Goal: Information Seeking & Learning: Find specific page/section

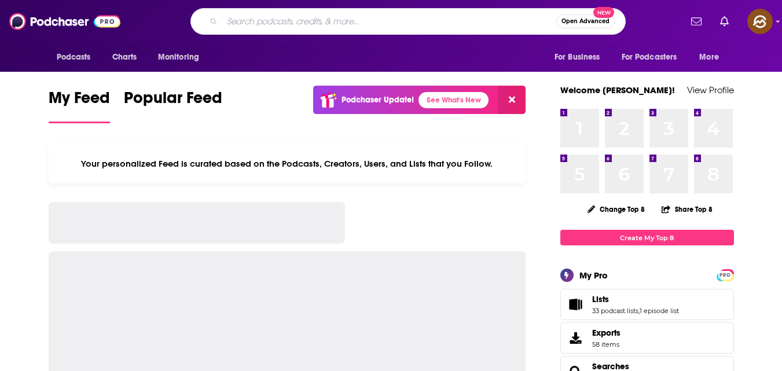
click at [302, 24] on input "Search podcasts, credits, & more..." at bounding box center [389, 21] width 334 height 19
paste input "The Intersection"
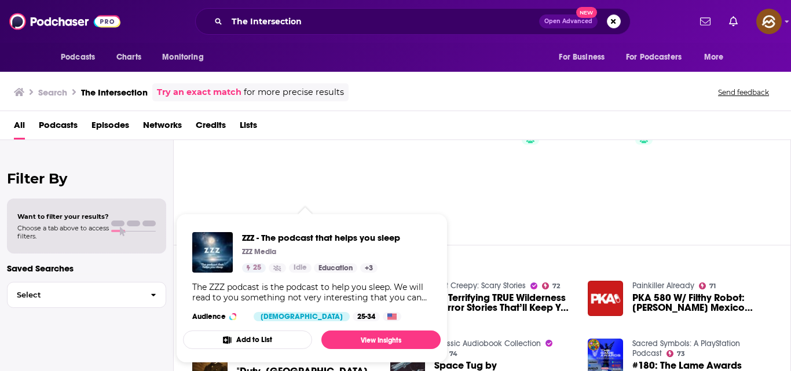
scroll to position [56, 0]
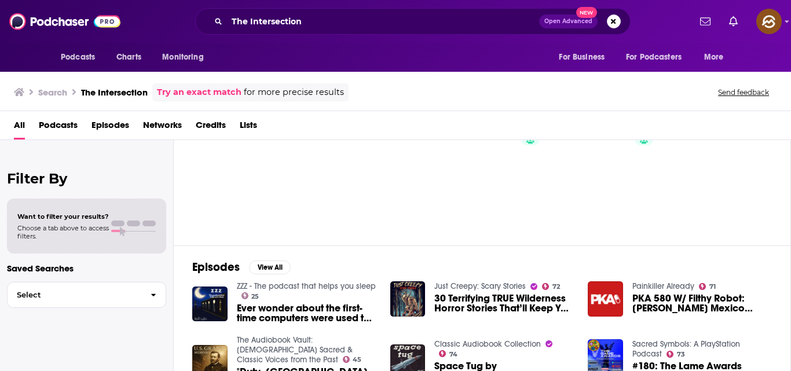
click at [370, 123] on div "All Podcasts Episodes Networks Credits Lists" at bounding box center [398, 128] width 768 height 24
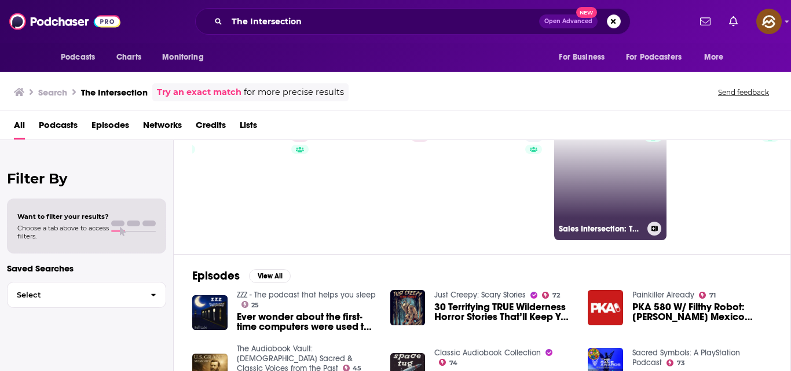
scroll to position [0, 465]
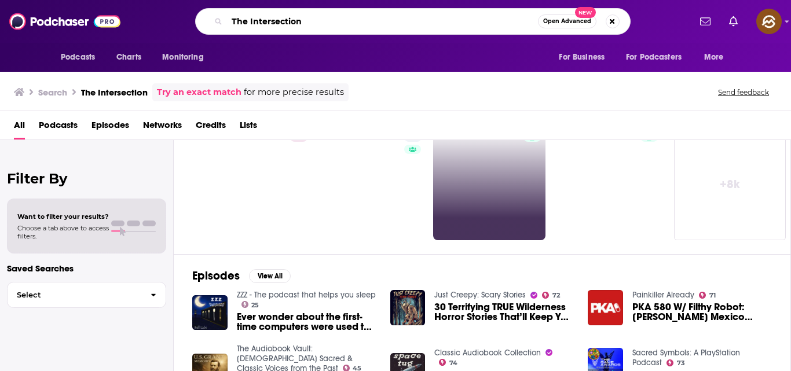
click at [417, 22] on input "The Intersection" at bounding box center [382, 21] width 311 height 19
type input "The Intersection by [PERSON_NAME]"
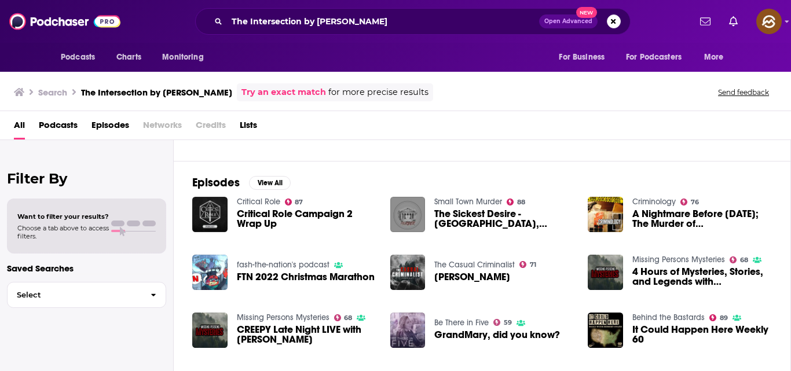
scroll to position [223, 0]
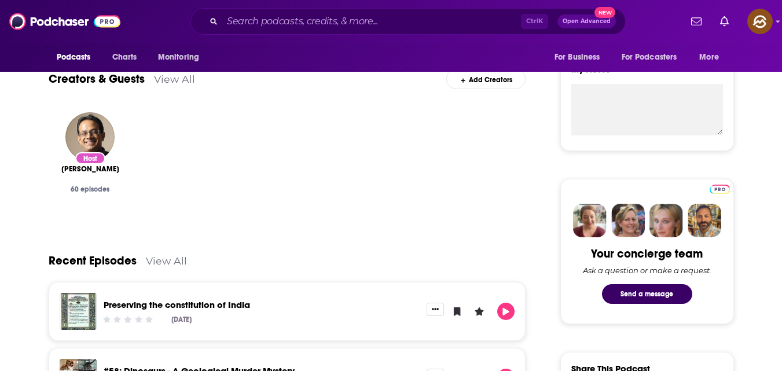
scroll to position [377, 0]
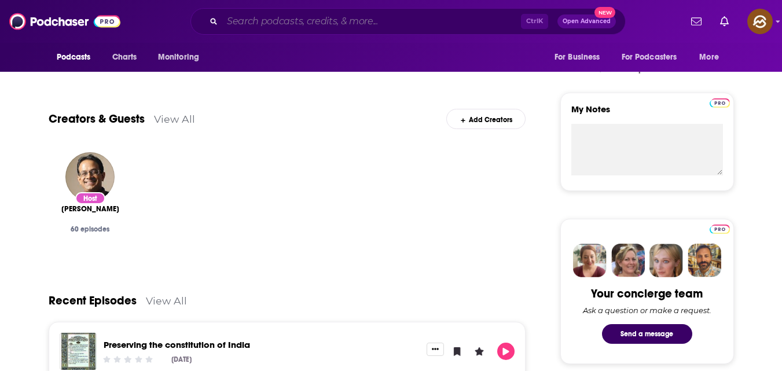
click at [278, 21] on input "Search podcasts, credits, & more..." at bounding box center [371, 21] width 299 height 19
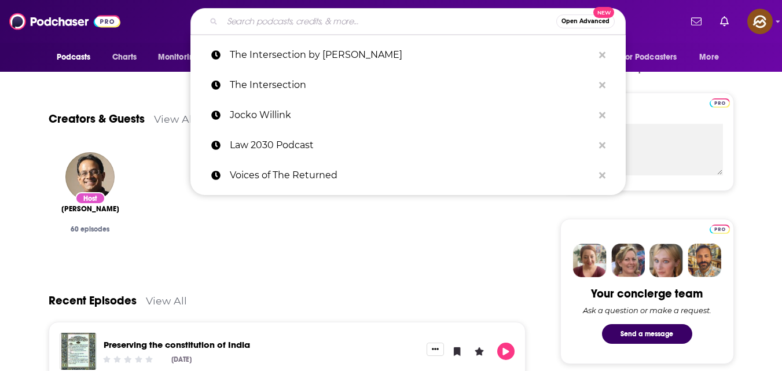
paste input "Momentum"
type input "Momentum"
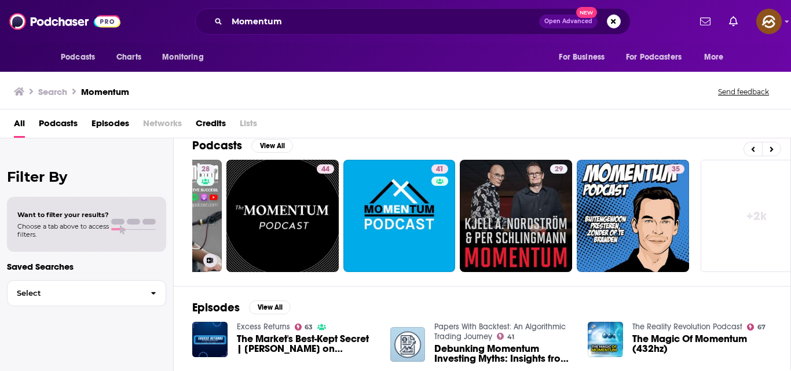
scroll to position [0, 439]
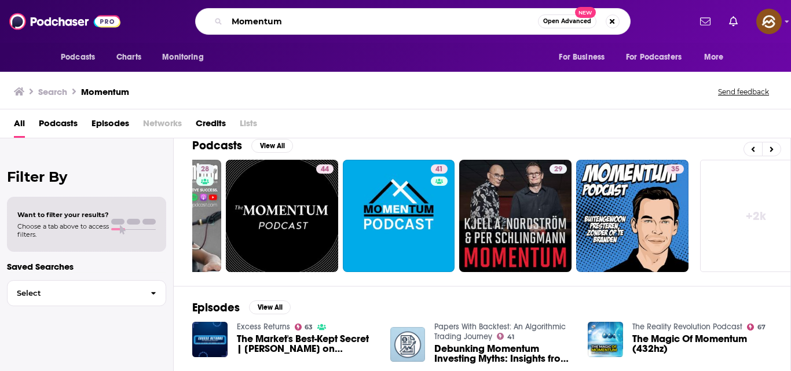
click at [381, 17] on input "Momentum" at bounding box center [382, 21] width 311 height 19
type input "Momentum by [PERSON_NAME]"
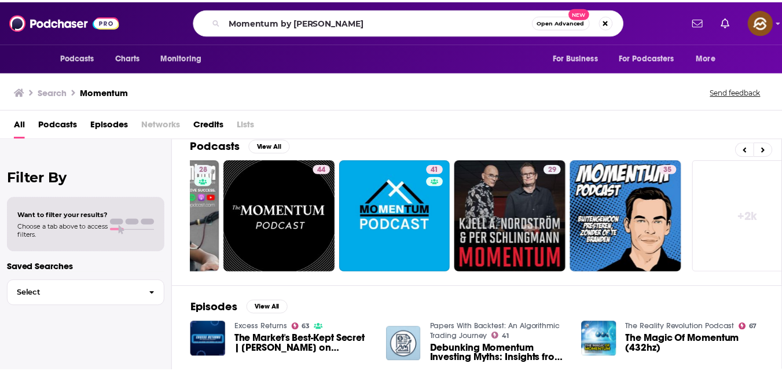
scroll to position [14, 0]
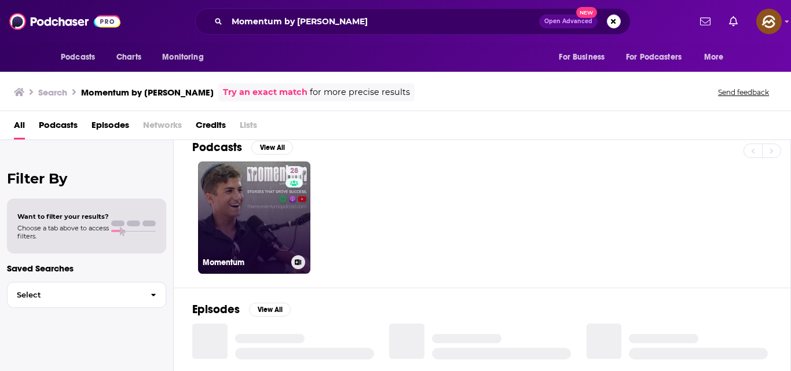
click at [270, 164] on link "28 Momentum" at bounding box center [254, 217] width 112 height 112
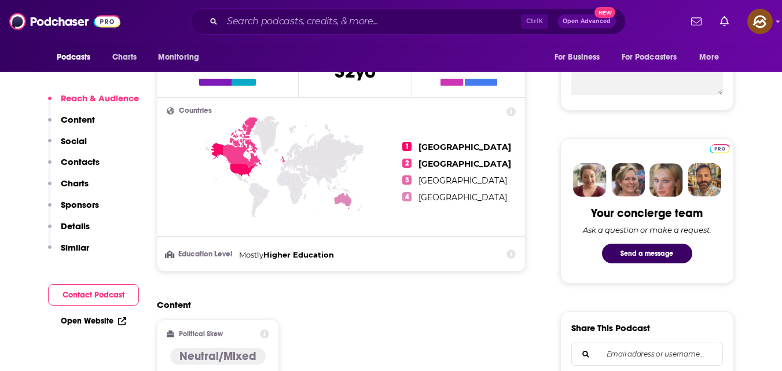
scroll to position [458, 0]
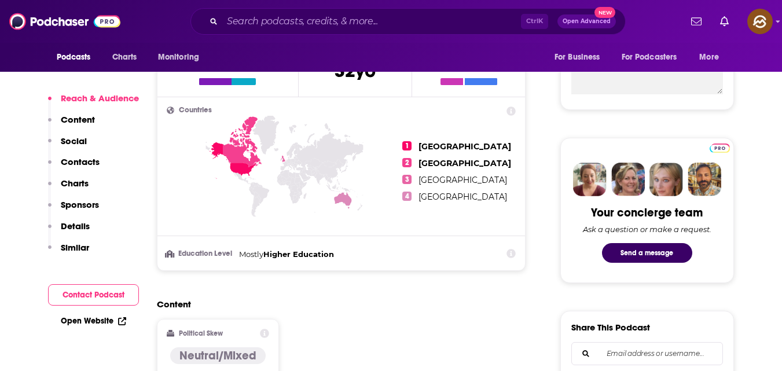
click at [115, 299] on button "Contact Podcast" at bounding box center [93, 294] width 91 height 21
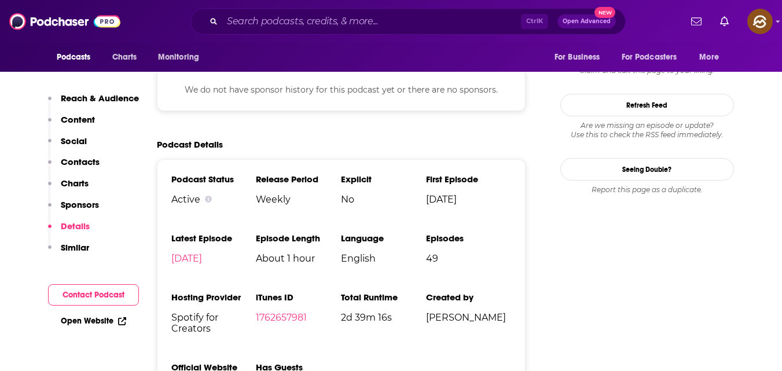
scroll to position [1155, 0]
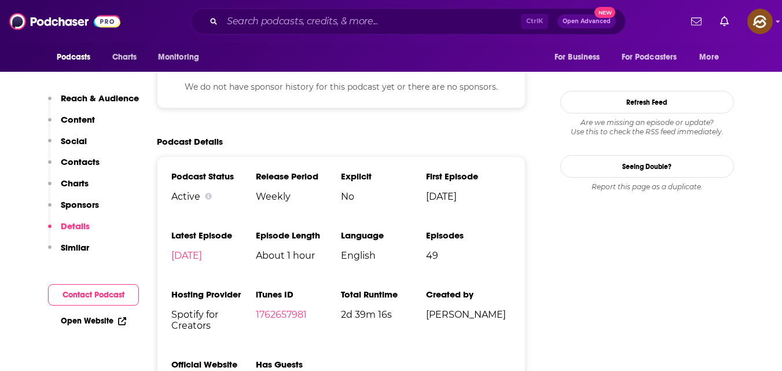
click at [97, 324] on link "Open Website" at bounding box center [93, 321] width 65 height 10
click at [114, 291] on button "Contact Podcast" at bounding box center [93, 294] width 91 height 21
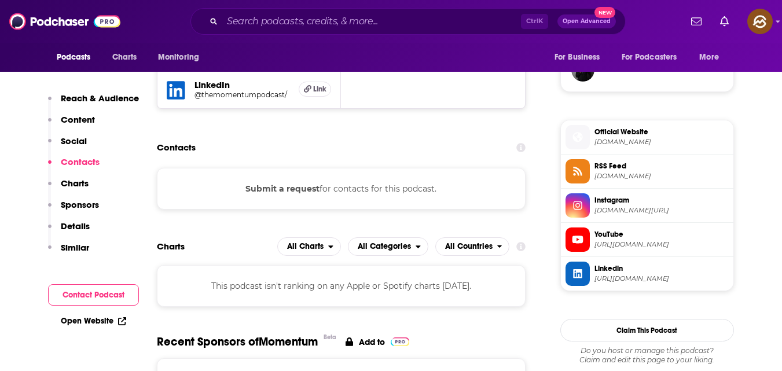
scroll to position [838, 0]
